Goal: Browse casually: Explore the website without a specific task or goal

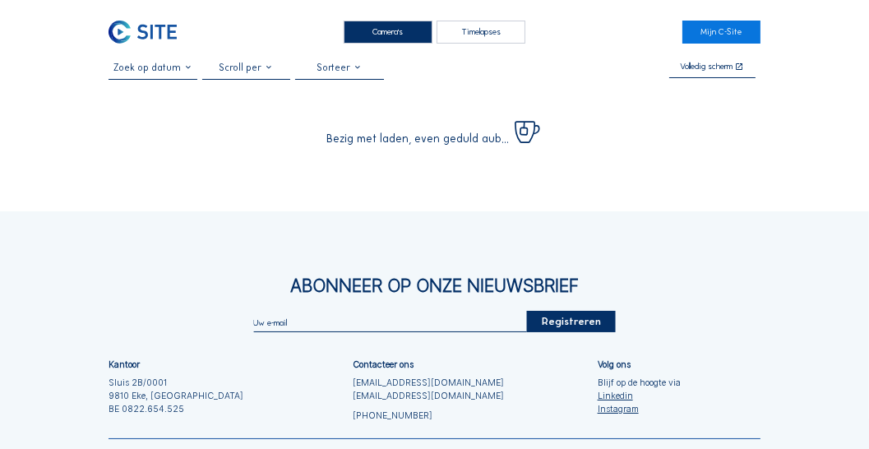
click at [372, 35] on div "Camera's" at bounding box center [388, 32] width 89 height 23
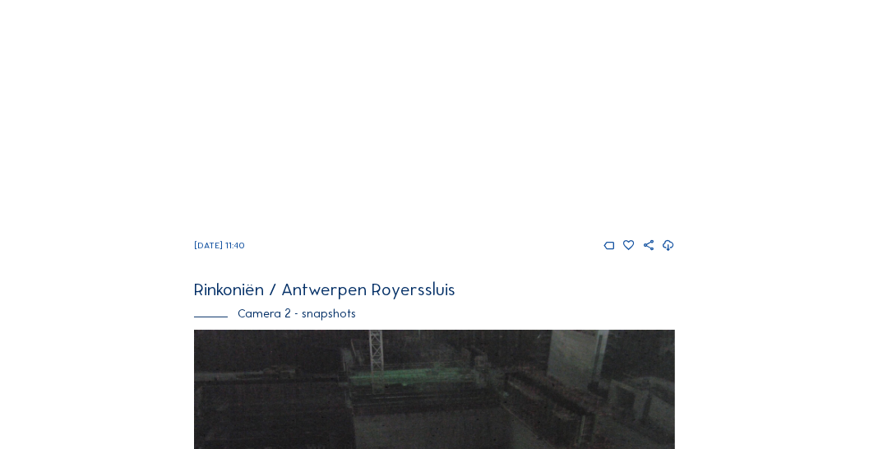
scroll to position [419, 0]
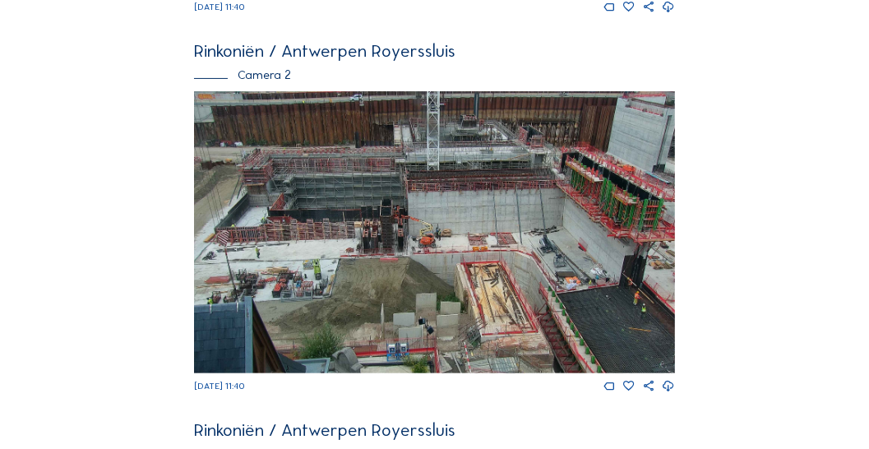
click at [582, 233] on img at bounding box center [434, 232] width 481 height 282
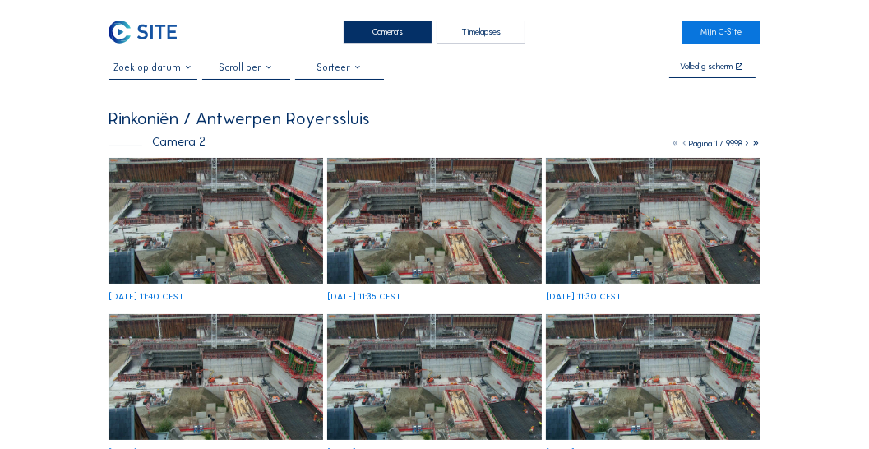
click at [215, 178] on img at bounding box center [215, 221] width 215 height 126
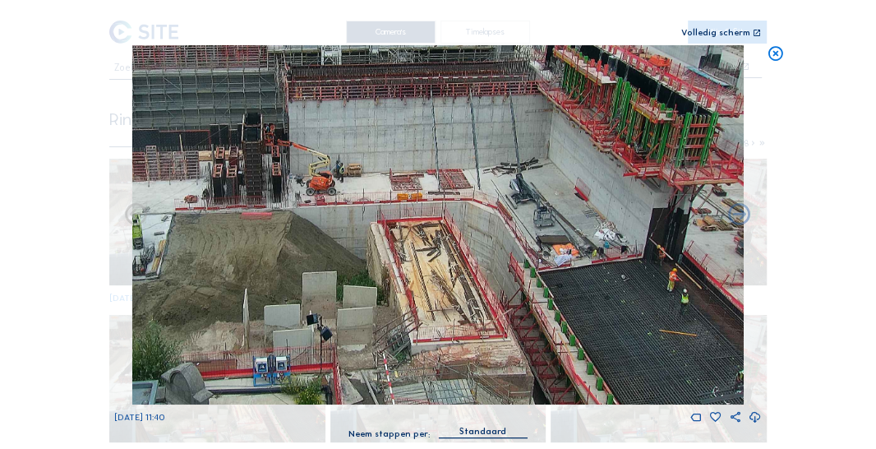
drag, startPoint x: 416, startPoint y: 211, endPoint x: 171, endPoint y: 173, distance: 247.8
click at [171, 173] on img at bounding box center [438, 224] width 612 height 359
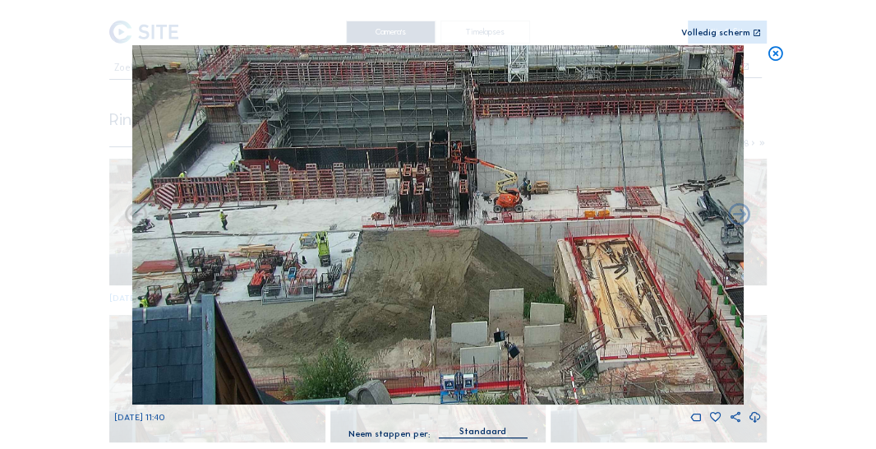
drag, startPoint x: 132, startPoint y: 170, endPoint x: 320, endPoint y: 187, distance: 188.2
click at [320, 187] on img at bounding box center [438, 224] width 612 height 359
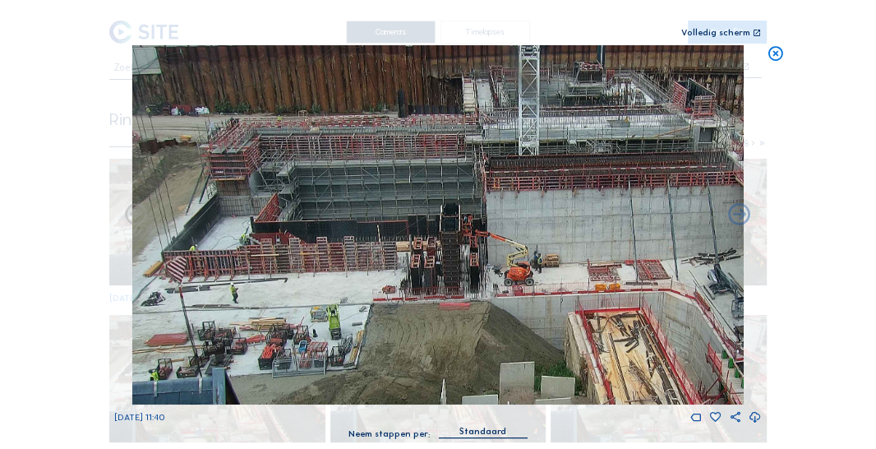
drag, startPoint x: 302, startPoint y: 197, endPoint x: 312, endPoint y: 263, distance: 66.6
click at [312, 263] on img at bounding box center [438, 224] width 612 height 359
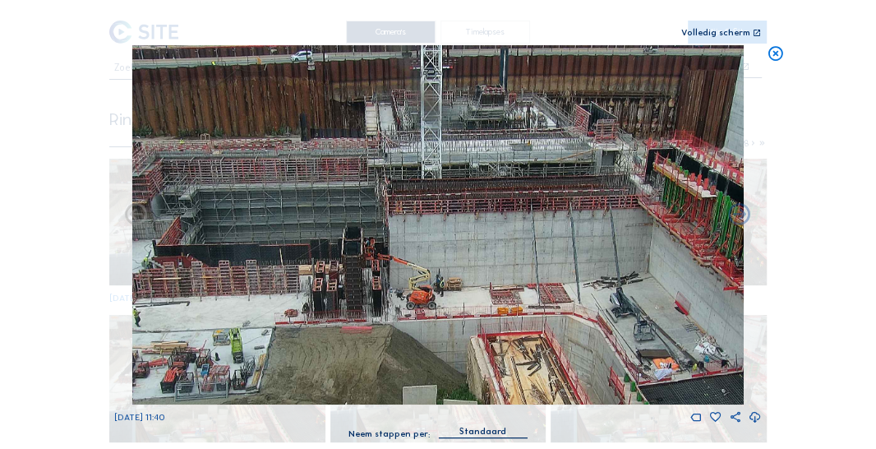
drag, startPoint x: 339, startPoint y: 218, endPoint x: 279, endPoint y: 238, distance: 62.6
click at [279, 238] on img at bounding box center [438, 224] width 612 height 359
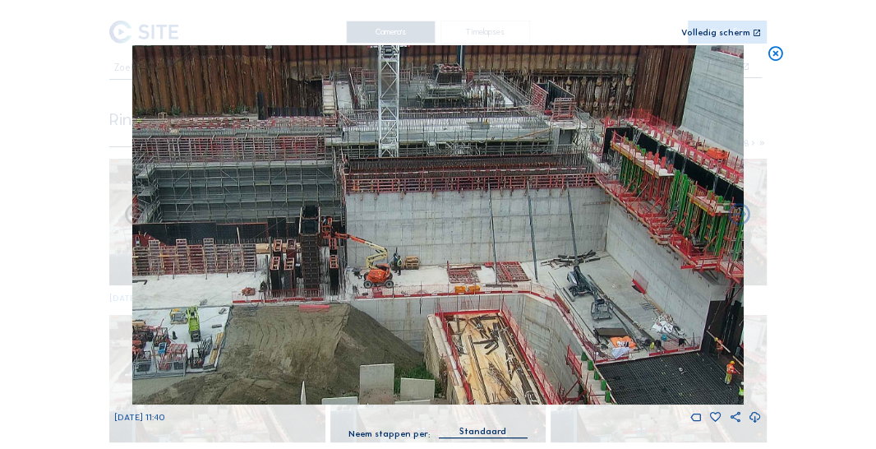
drag, startPoint x: 362, startPoint y: 255, endPoint x: 124, endPoint y: 172, distance: 252.4
click at [102, 161] on div "Scroll om door de tijd te reizen | Druk op de 'Alt'-[PERSON_NAME] + scroll om t…" at bounding box center [438, 224] width 876 height 449
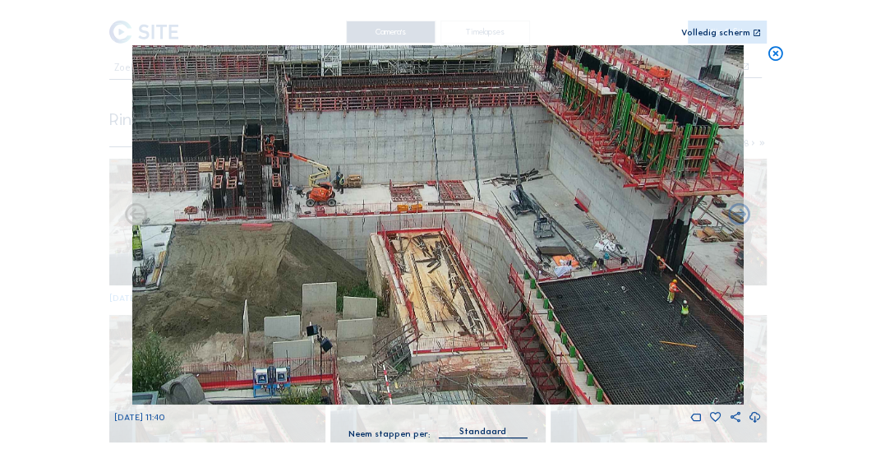
drag, startPoint x: 343, startPoint y: 246, endPoint x: 187, endPoint y: 196, distance: 164.0
click at [182, 190] on img at bounding box center [438, 224] width 612 height 359
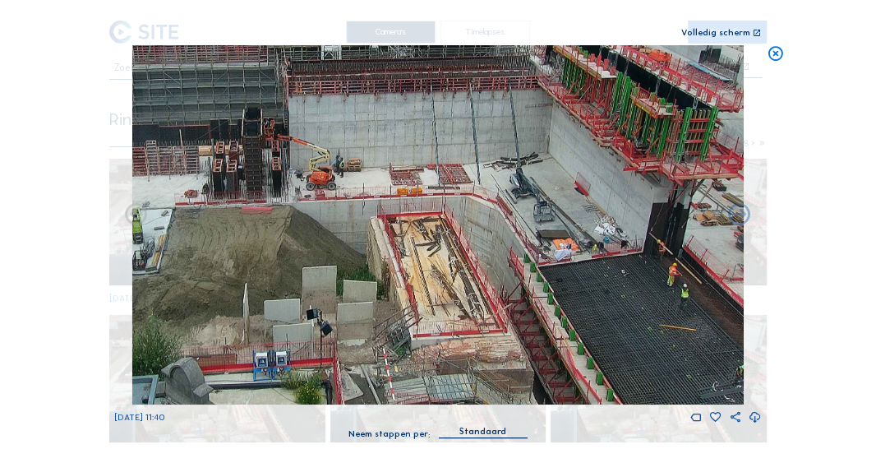
drag, startPoint x: 442, startPoint y: 259, endPoint x: 437, endPoint y: 237, distance: 22.7
click at [437, 237] on img at bounding box center [438, 224] width 612 height 359
drag, startPoint x: 780, startPoint y: 54, endPoint x: 734, endPoint y: 55, distance: 46.0
click at [778, 55] on icon at bounding box center [775, 54] width 17 height 18
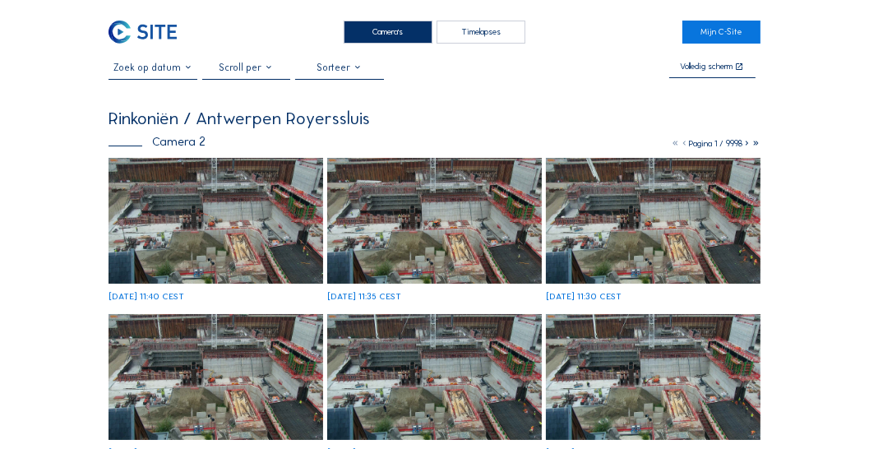
click at [369, 35] on div "Camera's" at bounding box center [388, 32] width 89 height 23
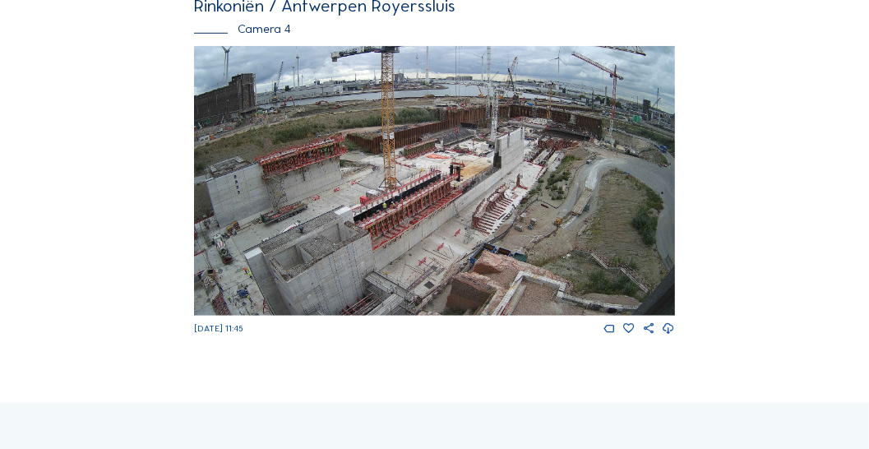
scroll to position [1593, 0]
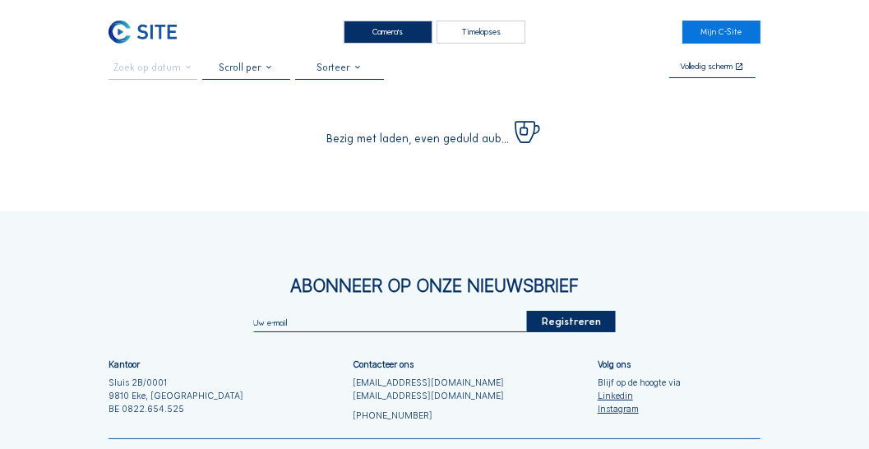
drag, startPoint x: 401, startPoint y: 37, endPoint x: 353, endPoint y: 53, distance: 50.4
click at [401, 37] on div "Camera's" at bounding box center [388, 32] width 89 height 23
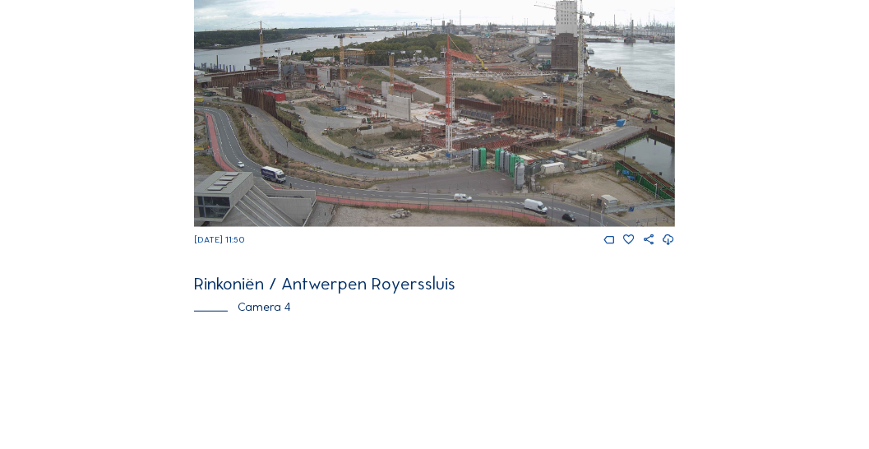
scroll to position [1306, 0]
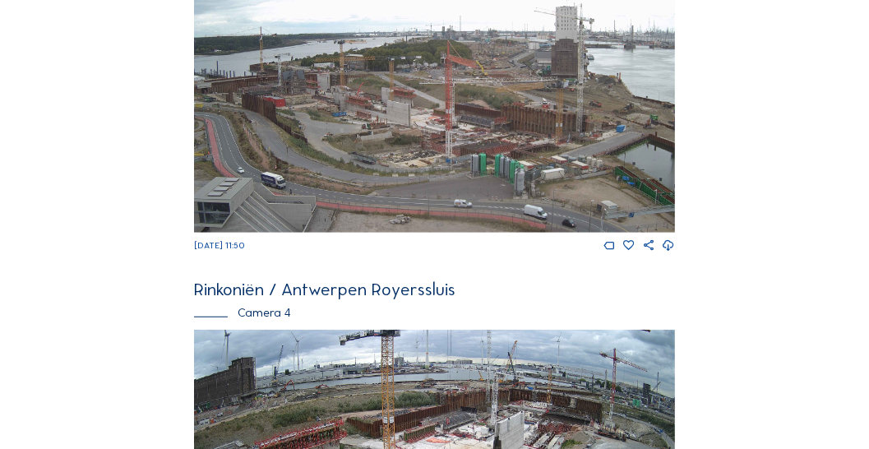
click at [383, 133] on img at bounding box center [434, 97] width 481 height 270
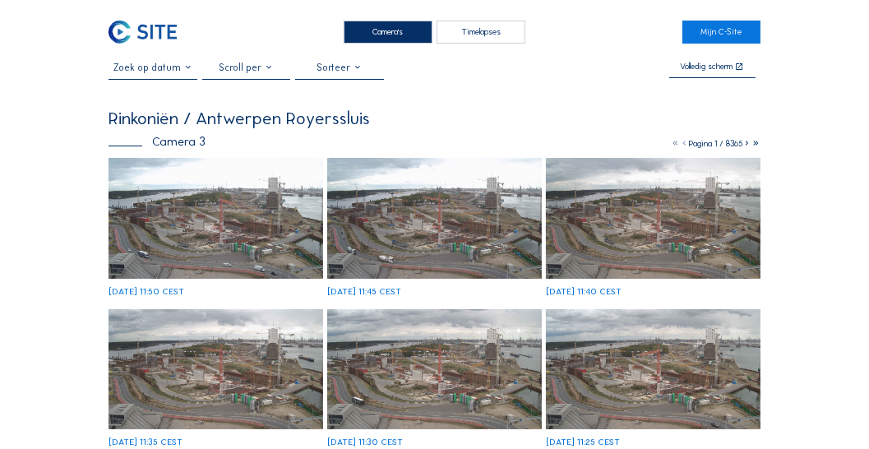
click at [266, 182] on img at bounding box center [215, 218] width 215 height 121
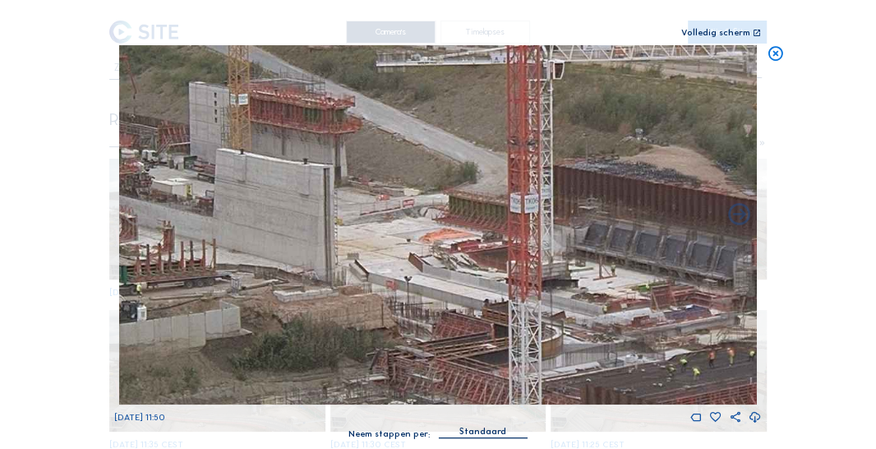
drag, startPoint x: 451, startPoint y: 275, endPoint x: 226, endPoint y: 242, distance: 227.7
click at [226, 242] on img at bounding box center [438, 224] width 639 height 359
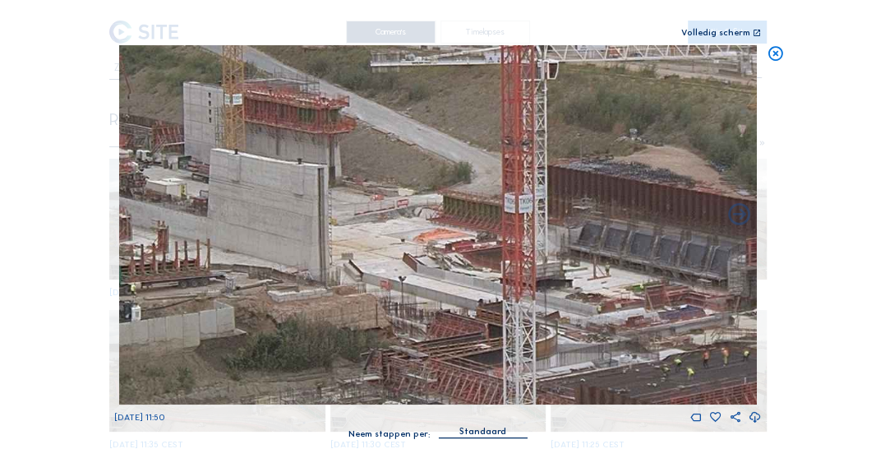
click at [389, 261] on img at bounding box center [438, 224] width 639 height 359
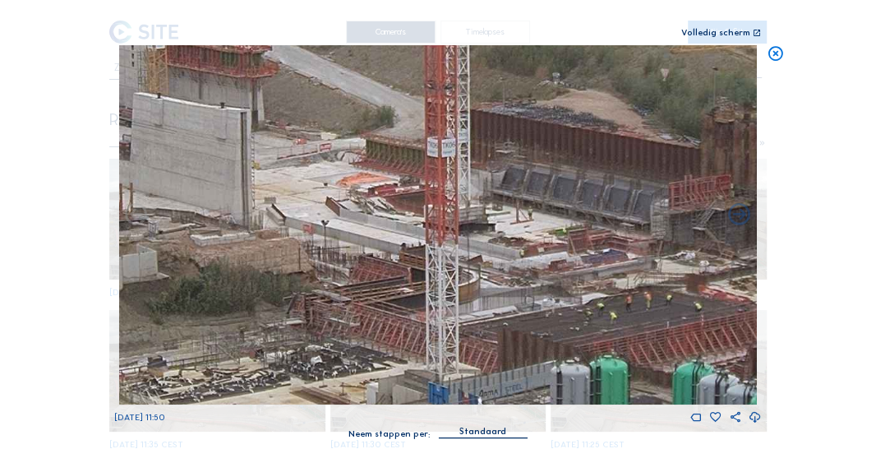
drag, startPoint x: 389, startPoint y: 243, endPoint x: 338, endPoint y: 201, distance: 66.5
click at [338, 201] on img at bounding box center [438, 224] width 639 height 359
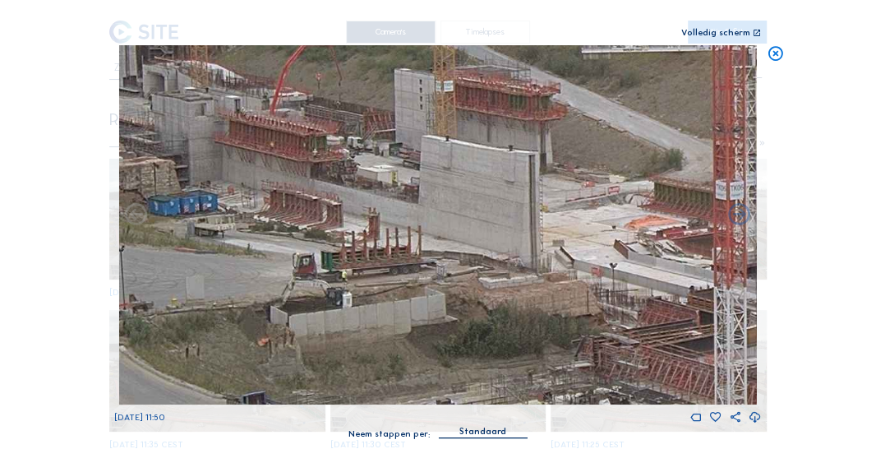
drag, startPoint x: 388, startPoint y: 215, endPoint x: 605, endPoint y: 252, distance: 220.1
click at [605, 252] on img at bounding box center [438, 224] width 639 height 359
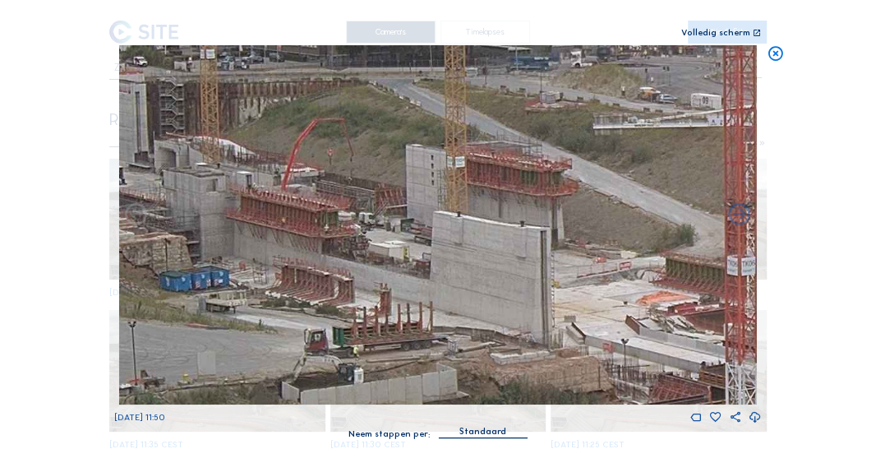
drag, startPoint x: 496, startPoint y: 212, endPoint x: 403, endPoint y: 252, distance: 101.7
click at [508, 287] on img at bounding box center [438, 224] width 639 height 359
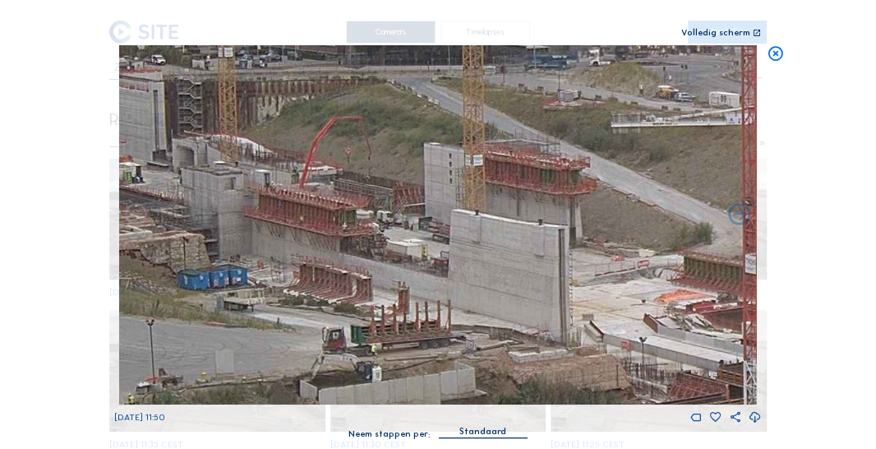
drag, startPoint x: 420, startPoint y: 251, endPoint x: 549, endPoint y: 252, distance: 129.0
click at [552, 252] on img at bounding box center [438, 224] width 639 height 359
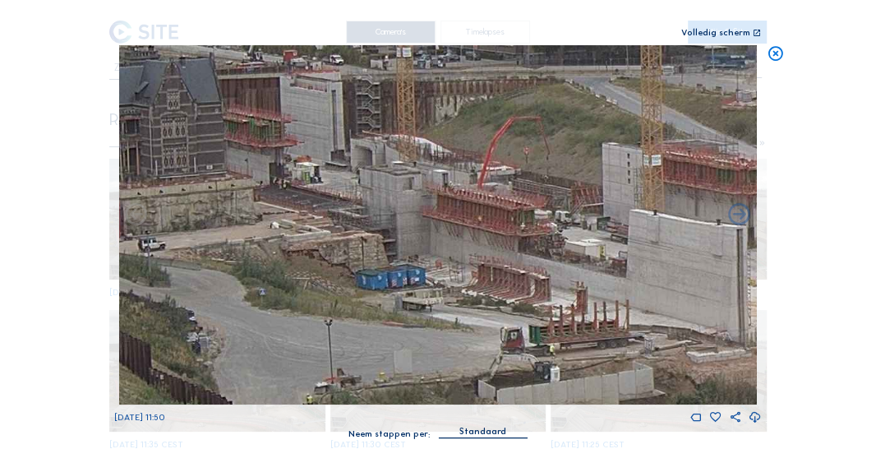
drag, startPoint x: 428, startPoint y: 251, endPoint x: 475, endPoint y: 250, distance: 46.9
click at [475, 250] on img at bounding box center [438, 224] width 639 height 359
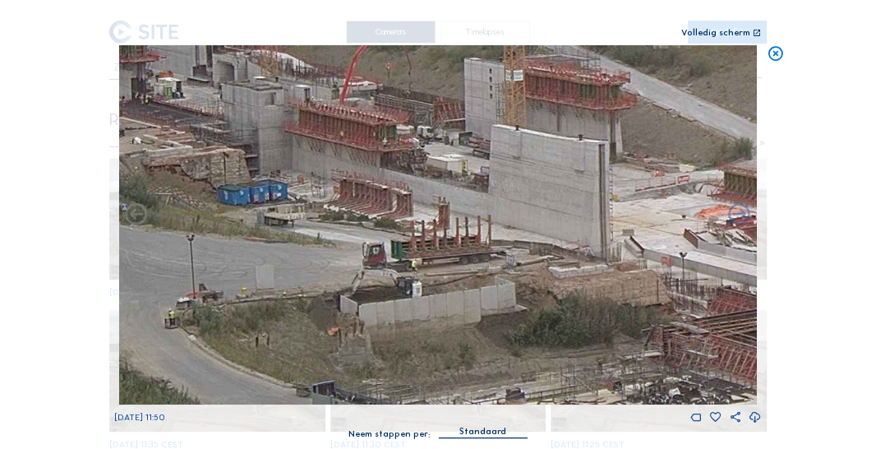
drag, startPoint x: 457, startPoint y: 252, endPoint x: 318, endPoint y: 168, distance: 162.7
click at [318, 168] on img at bounding box center [438, 224] width 639 height 359
